Goal: Information Seeking & Learning: Learn about a topic

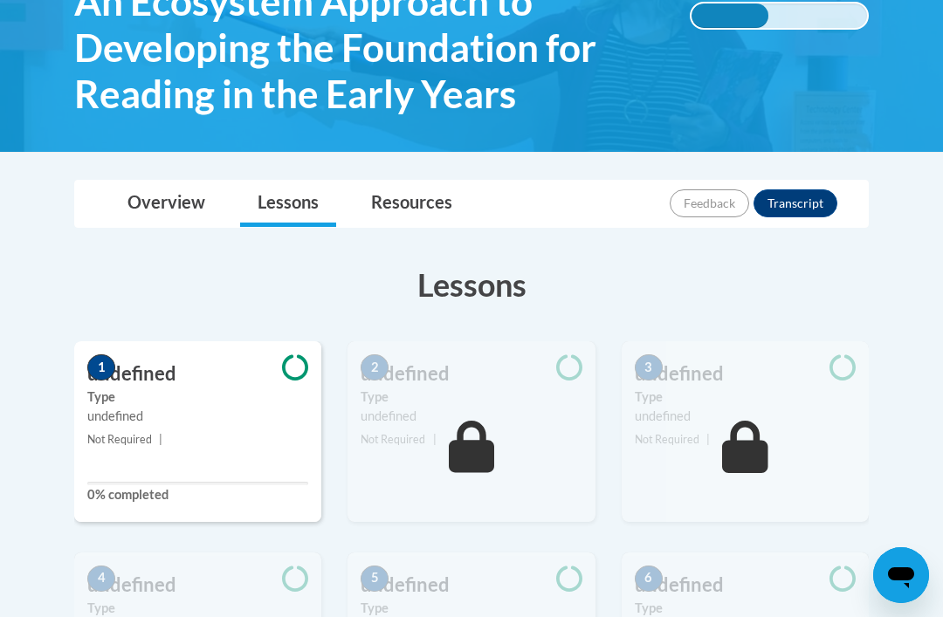
scroll to position [304, 0]
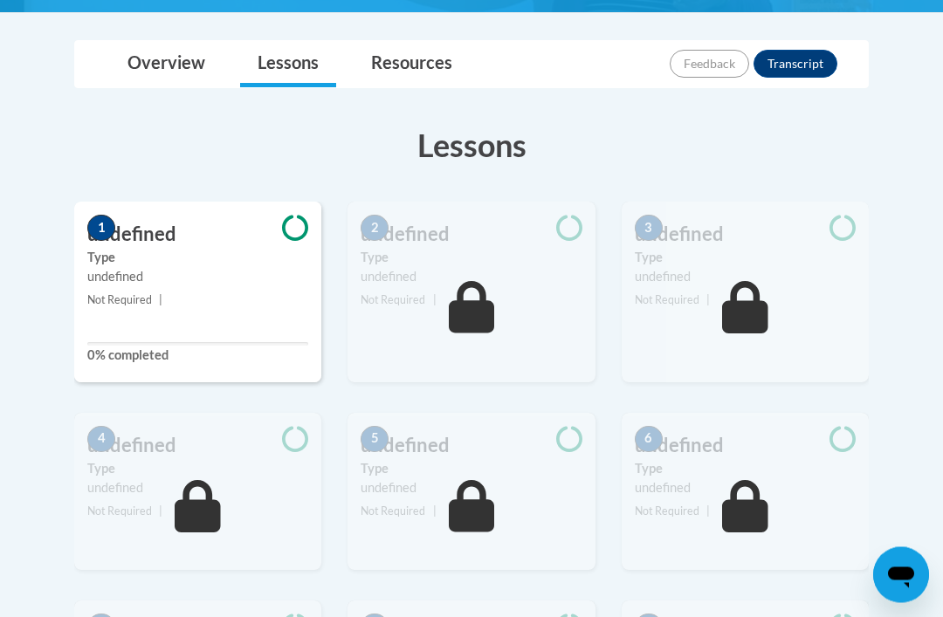
click at [513, 523] on div "5 undefined Type undefined Not Required |" at bounding box center [470, 492] width 247 height 157
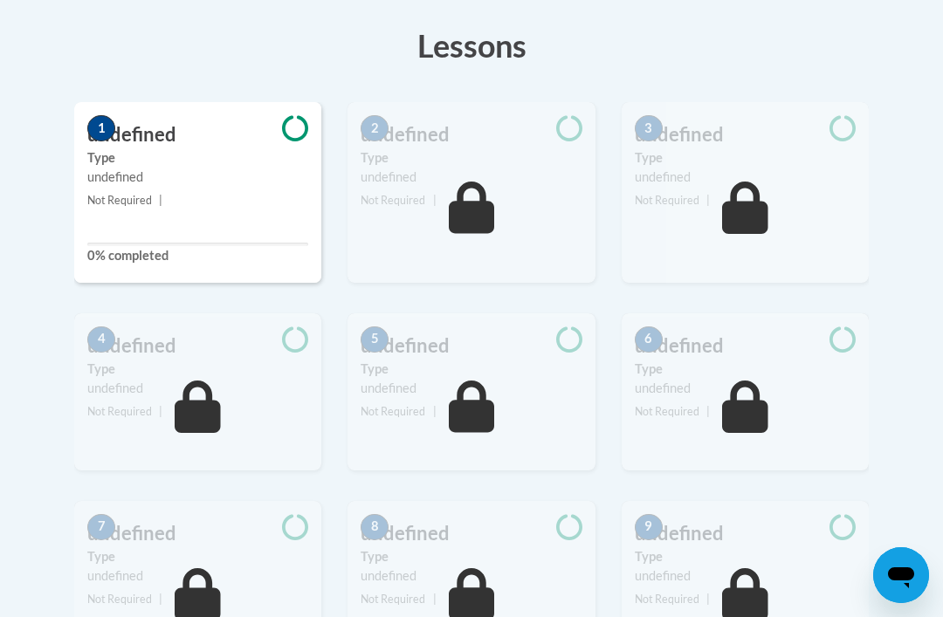
scroll to position [570, 0]
click at [228, 198] on small "Not Required |" at bounding box center [197, 201] width 247 height 19
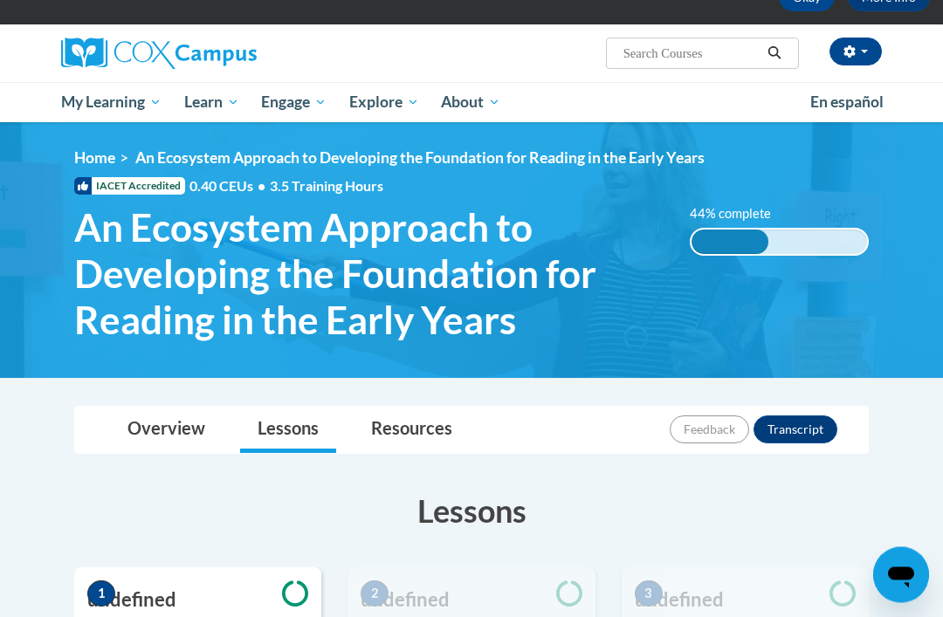
scroll to position [106, 0]
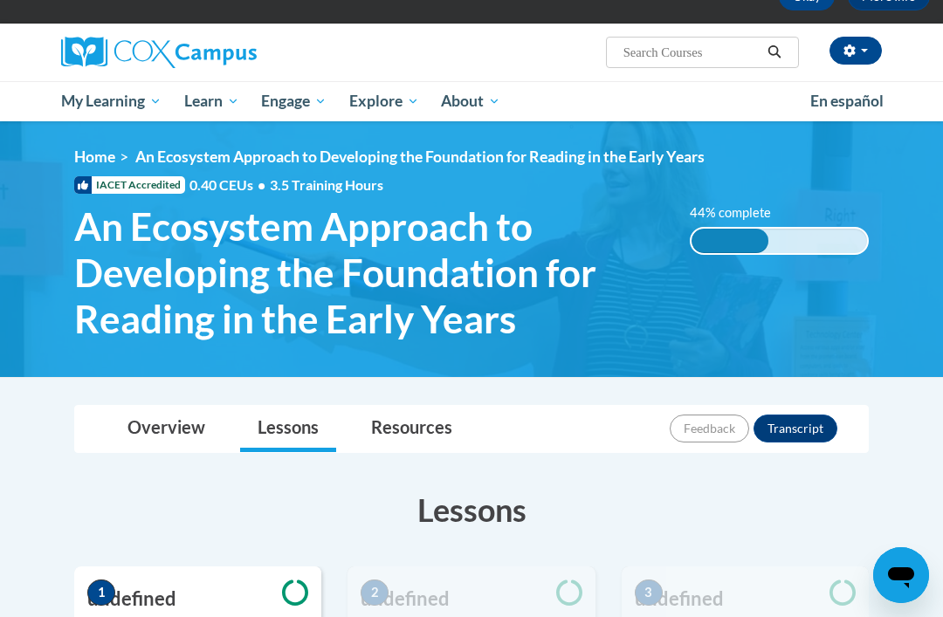
click at [182, 414] on link "Overview" at bounding box center [166, 429] width 113 height 46
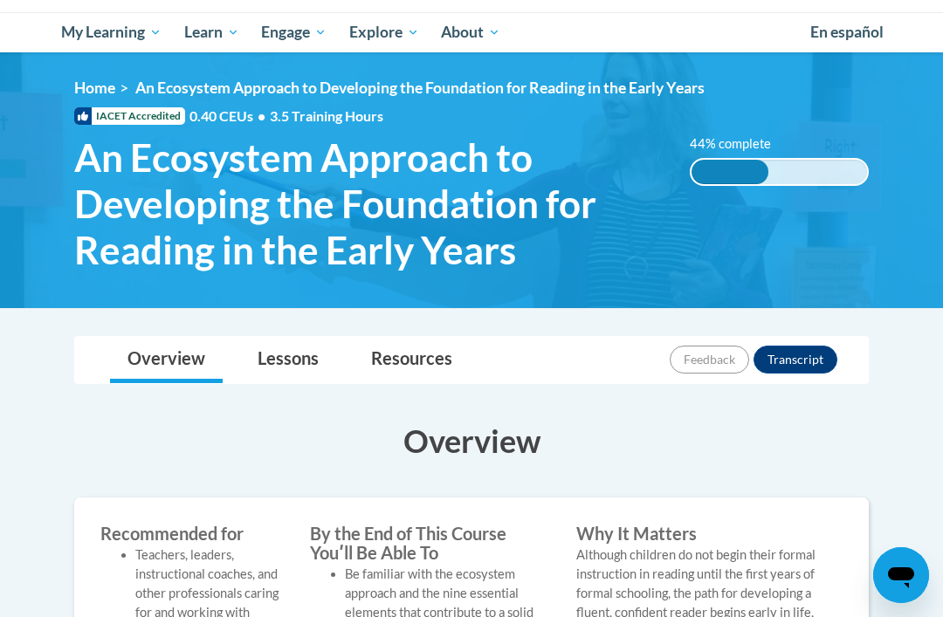
scroll to position [85, 0]
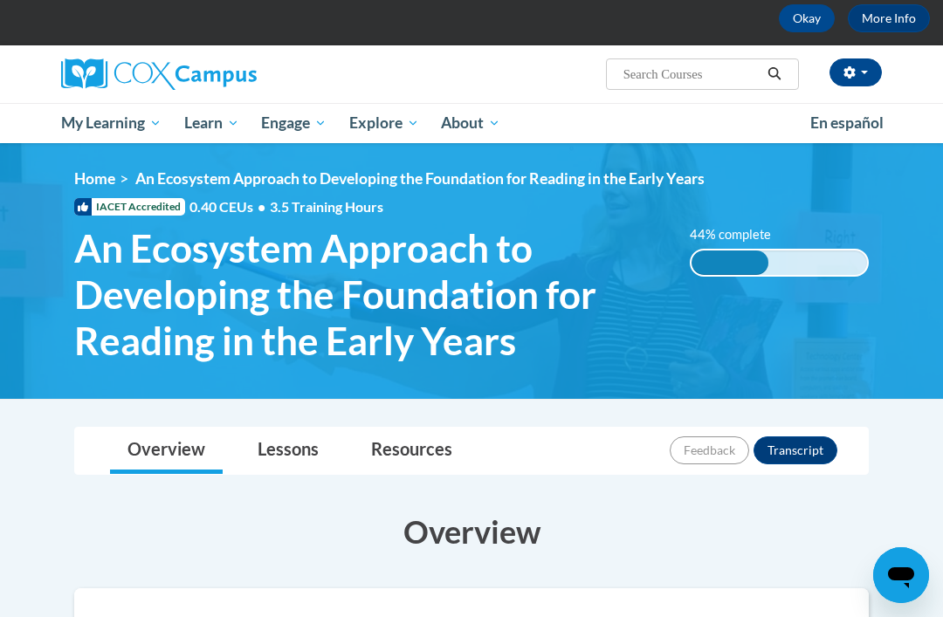
click at [304, 432] on link "Lessons" at bounding box center [288, 451] width 96 height 46
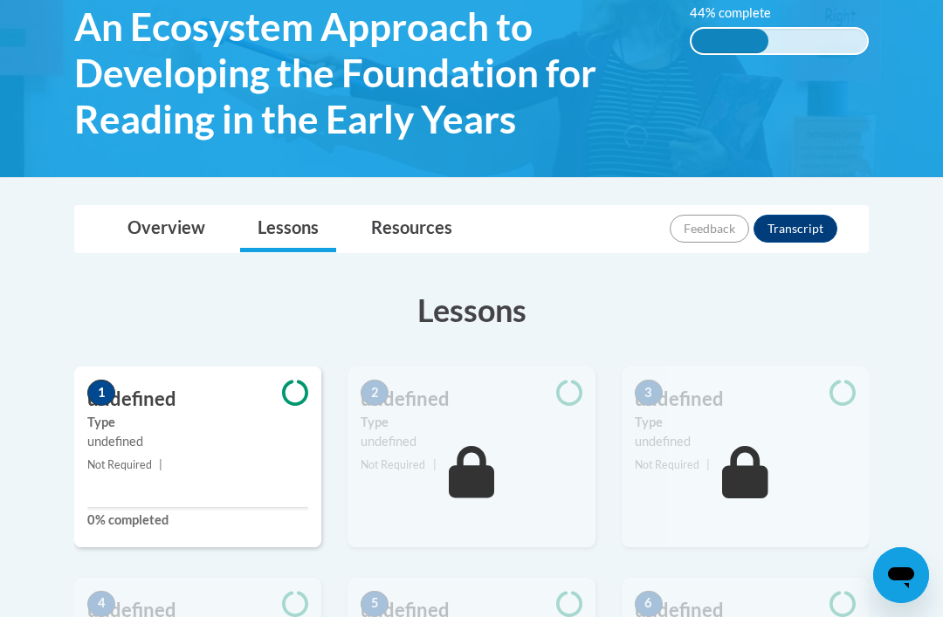
scroll to position [308, 0]
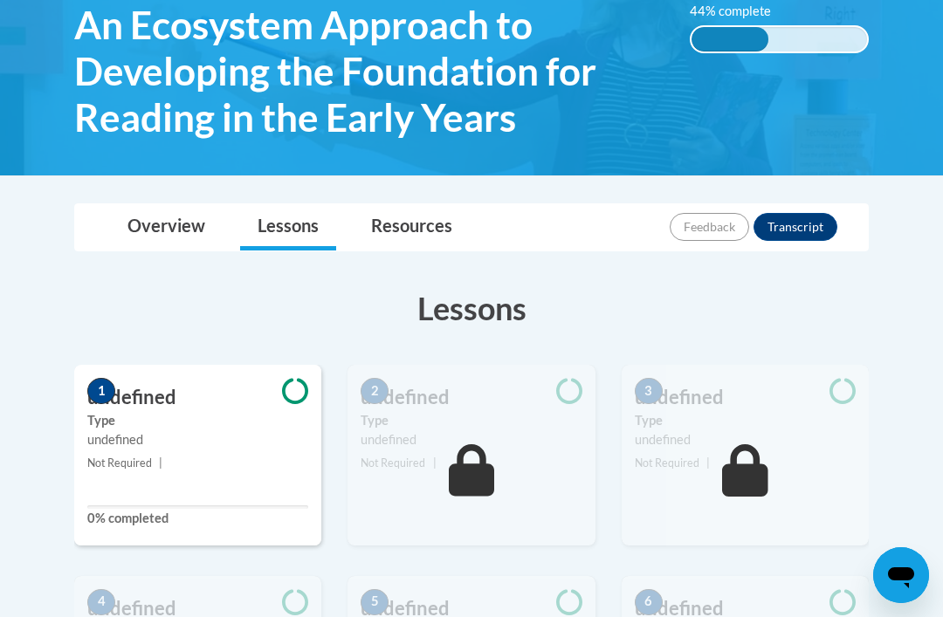
click at [424, 225] on link "Resources" at bounding box center [411, 227] width 116 height 46
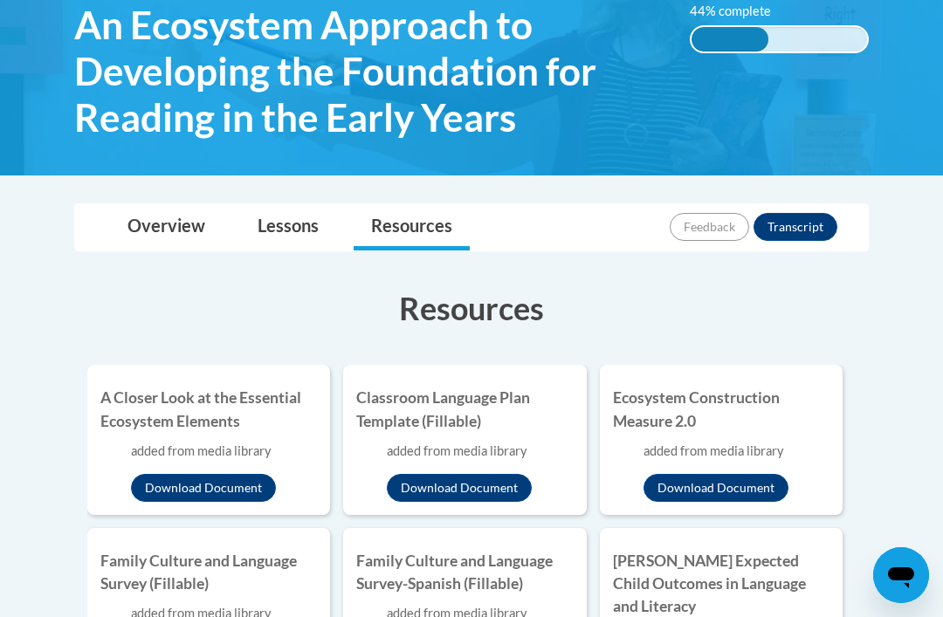
click at [292, 223] on link "Lessons" at bounding box center [288, 227] width 96 height 46
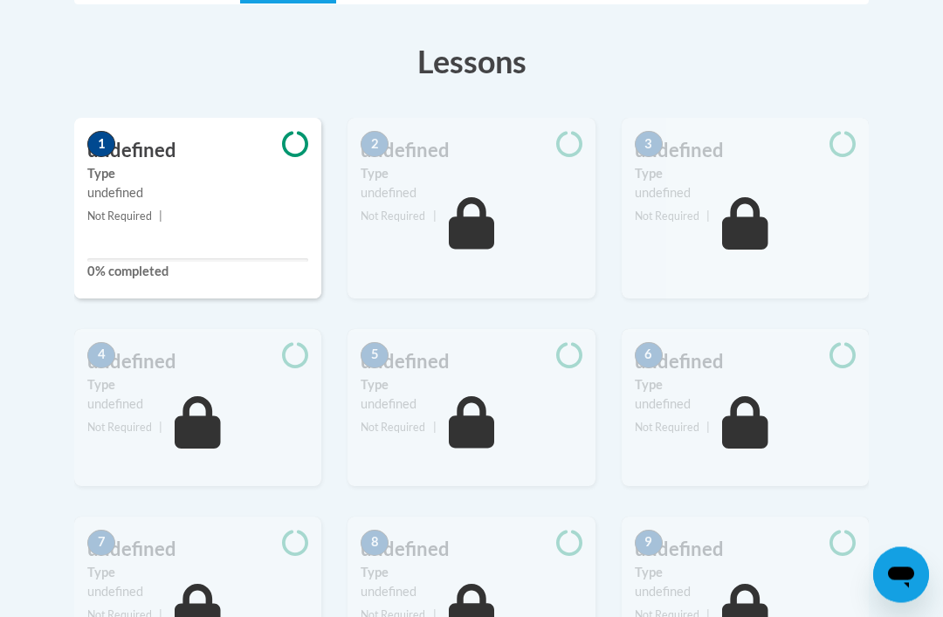
scroll to position [580, 0]
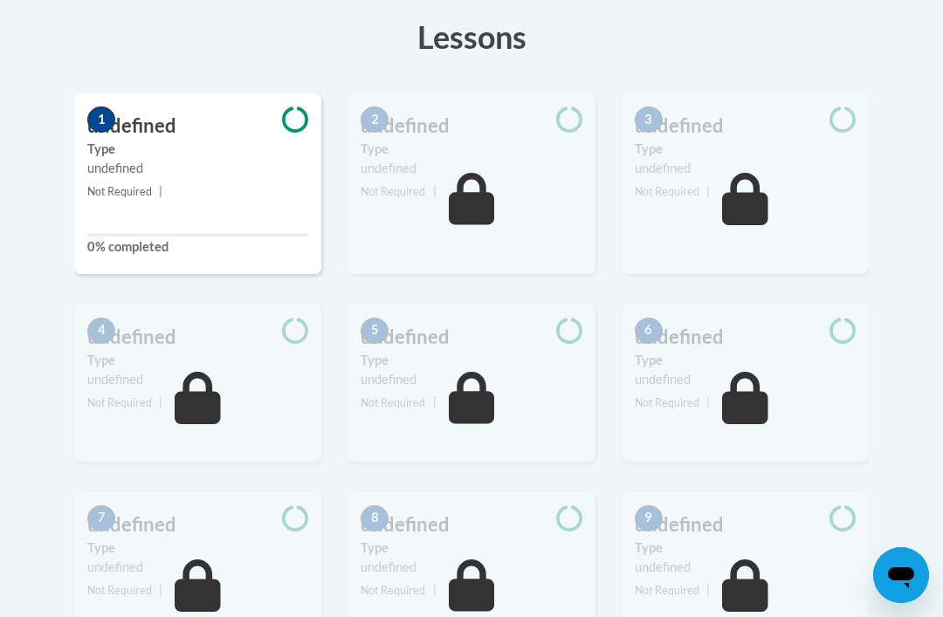
click at [202, 261] on div "1 undefined Type undefined Not Required | 0% completed" at bounding box center [197, 183] width 247 height 181
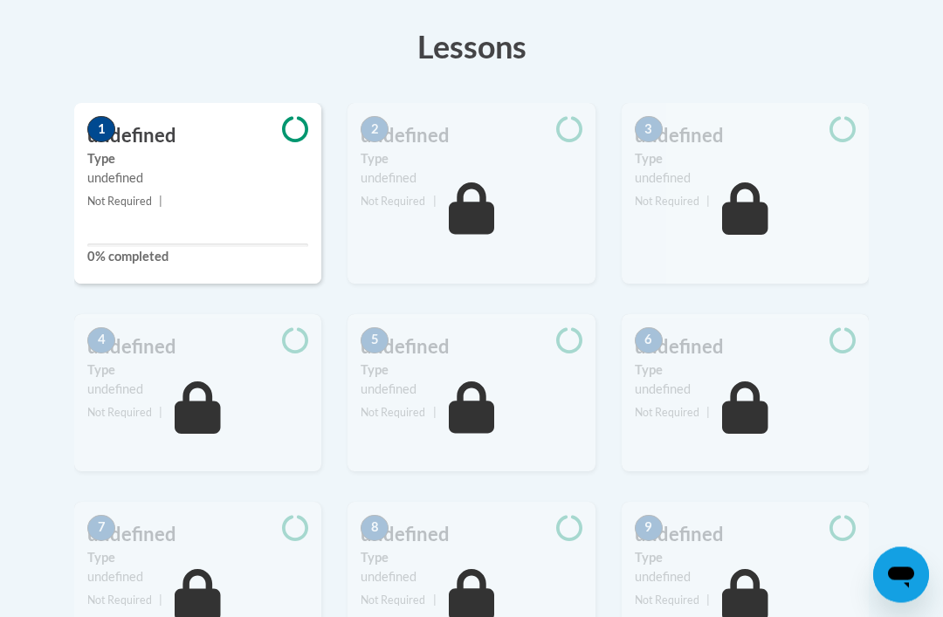
click at [170, 183] on div "undefined" at bounding box center [197, 178] width 221 height 19
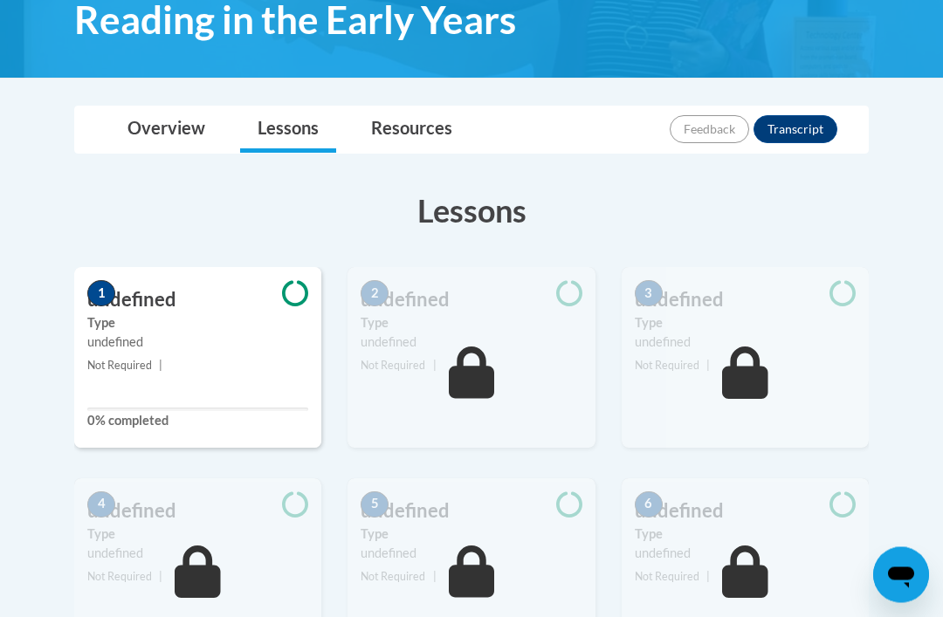
scroll to position [0, 0]
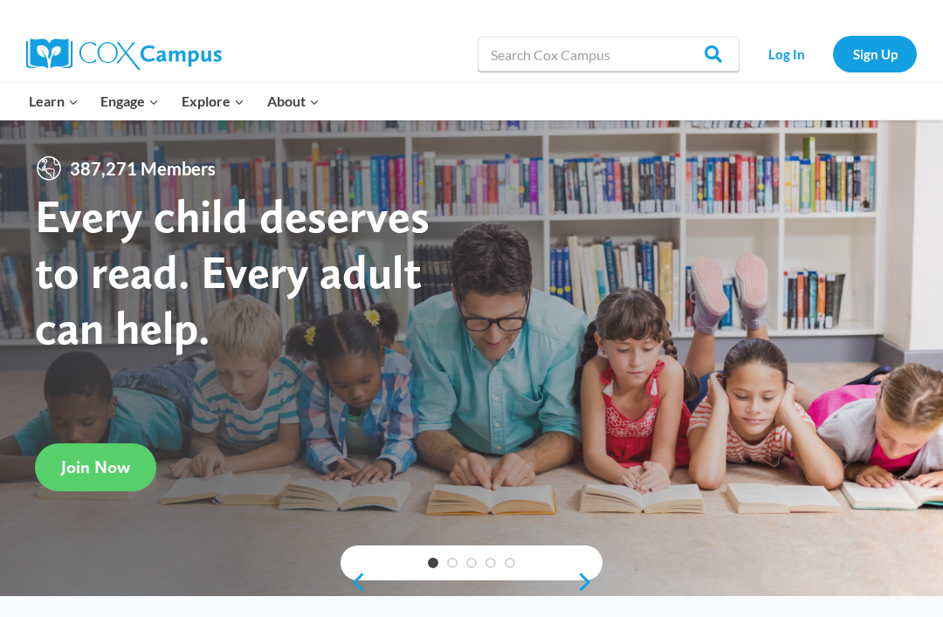
click at [792, 57] on link "Log In" at bounding box center [786, 54] width 76 height 36
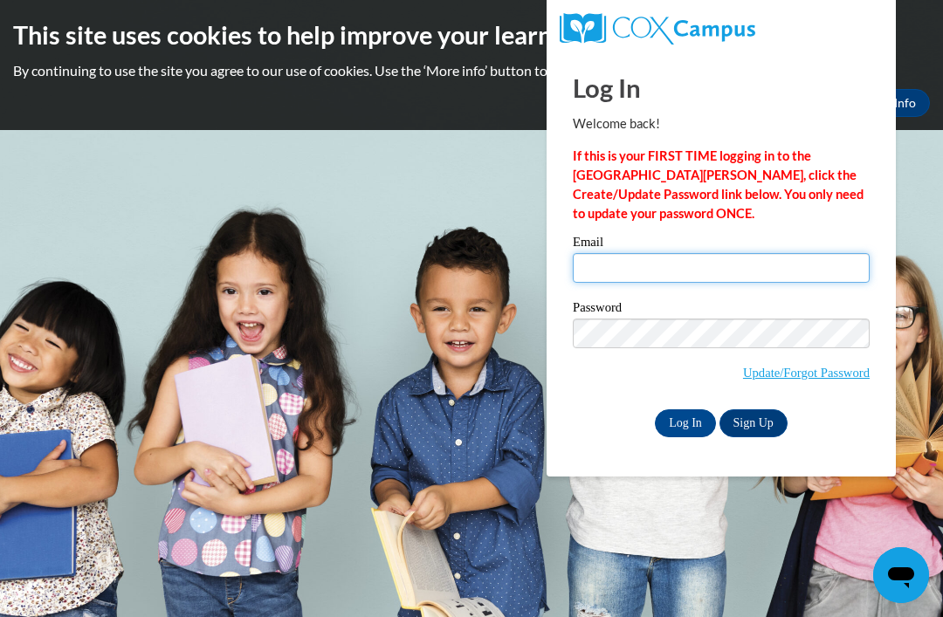
type input "remeka2010@gmail.com"
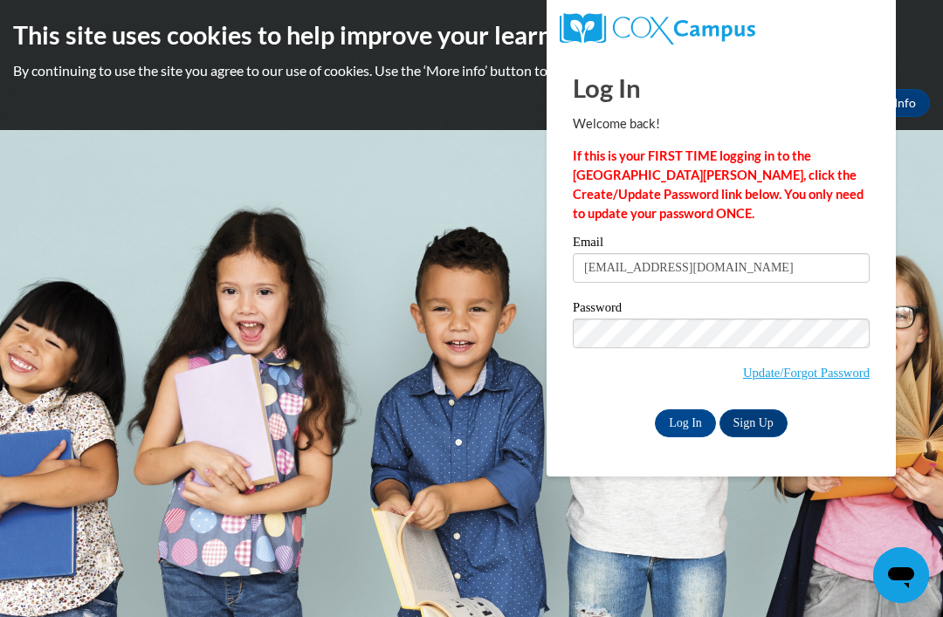
click at [685, 422] on input "Log In" at bounding box center [685, 423] width 61 height 28
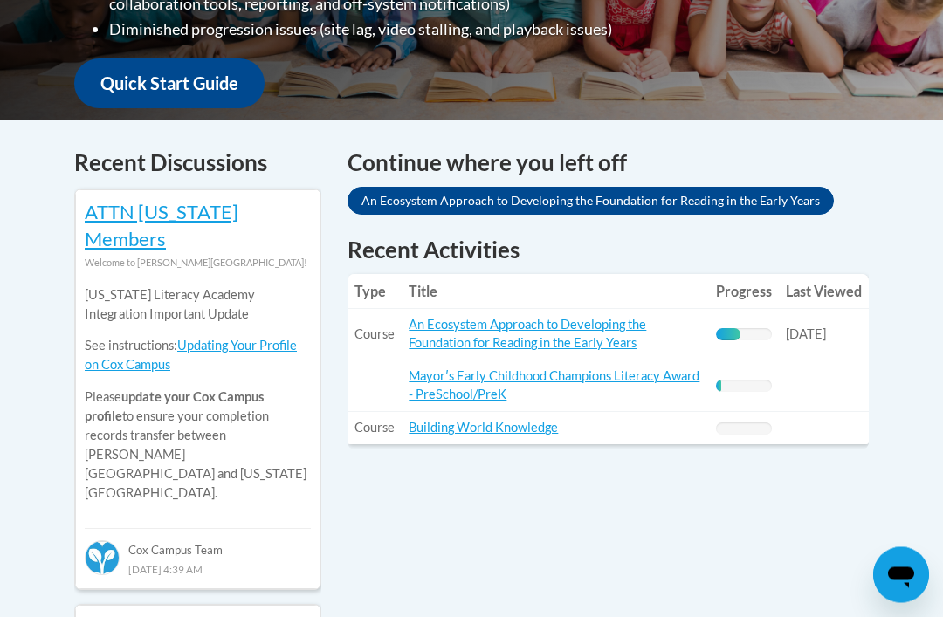
scroll to position [642, 0]
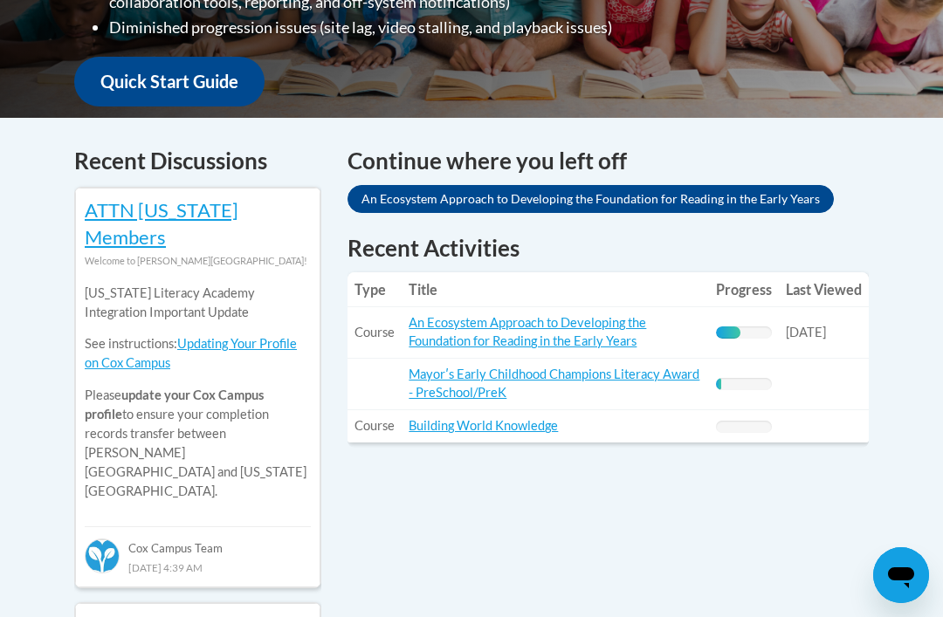
click at [475, 332] on link "An Ecosystem Approach to Developing the Foundation for Reading in the Early Yea…" at bounding box center [526, 331] width 237 height 33
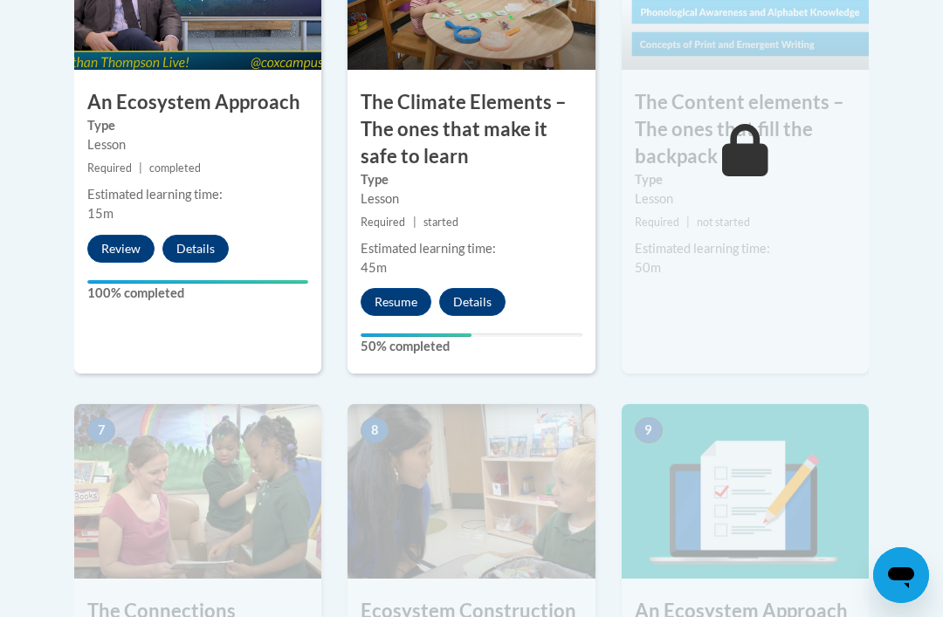
scroll to position [1291, 0]
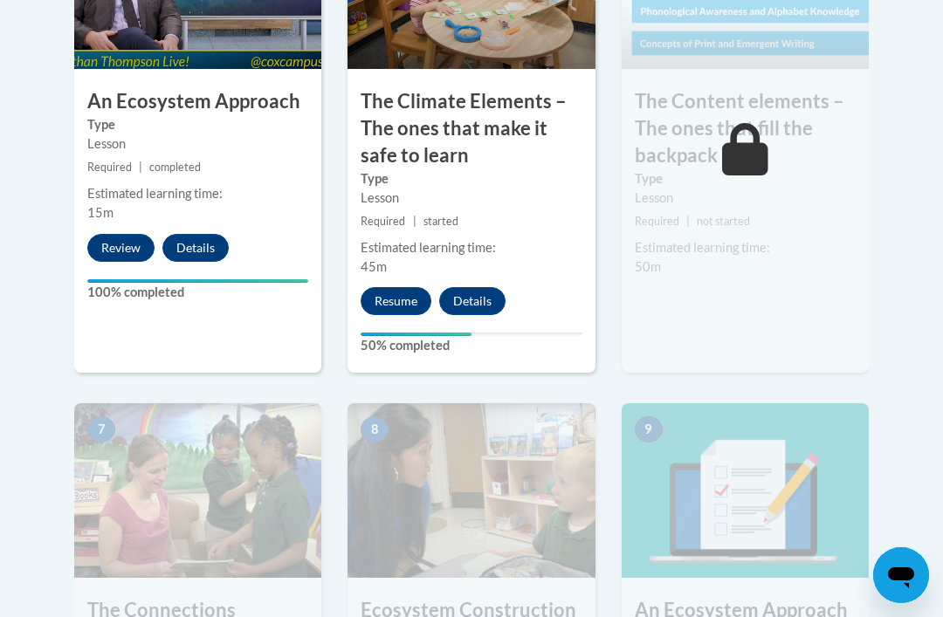
click at [391, 287] on button "Resume" at bounding box center [395, 301] width 71 height 28
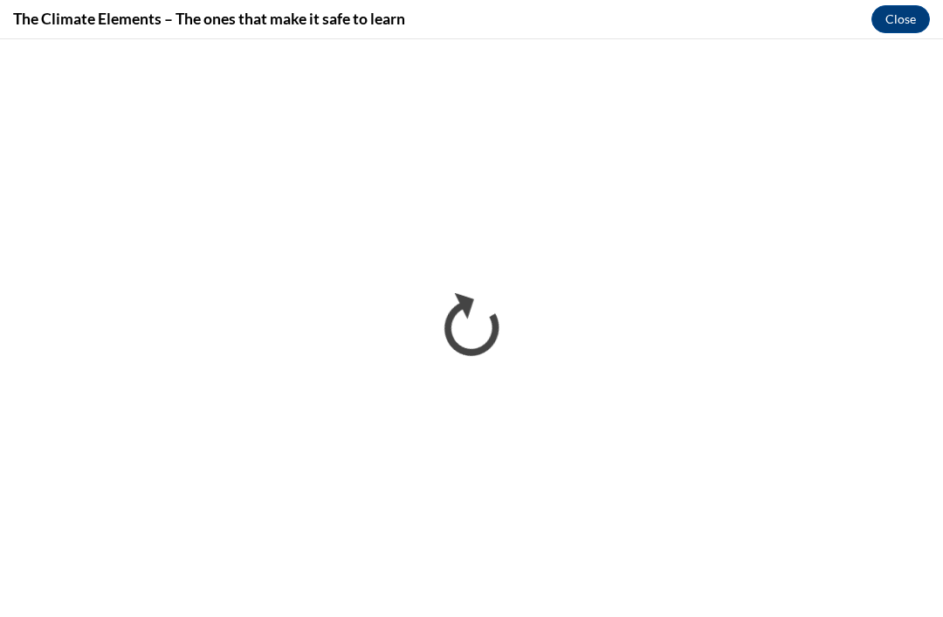
scroll to position [0, 0]
